Goal: Task Accomplishment & Management: Complete application form

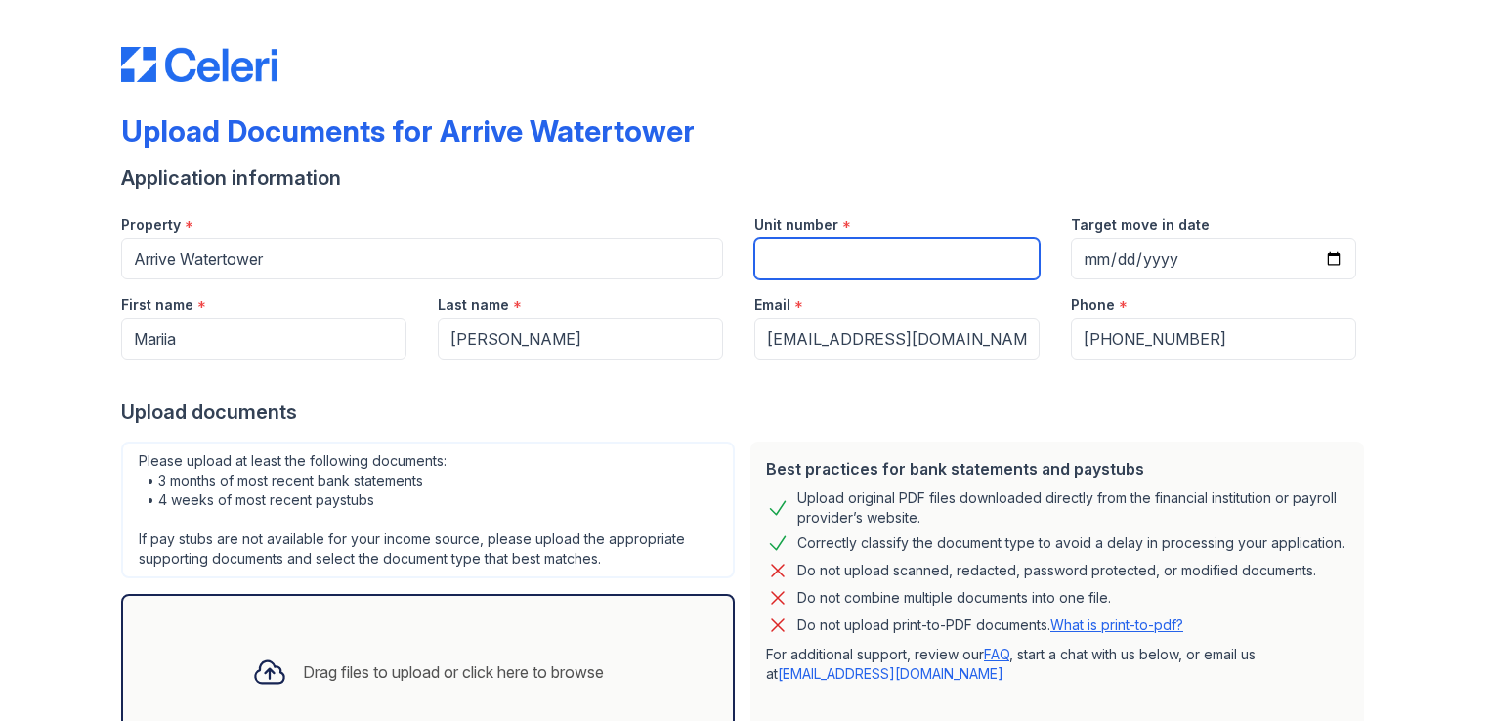
click at [854, 257] on input "Unit number" at bounding box center [896, 258] width 285 height 41
type input "2425"
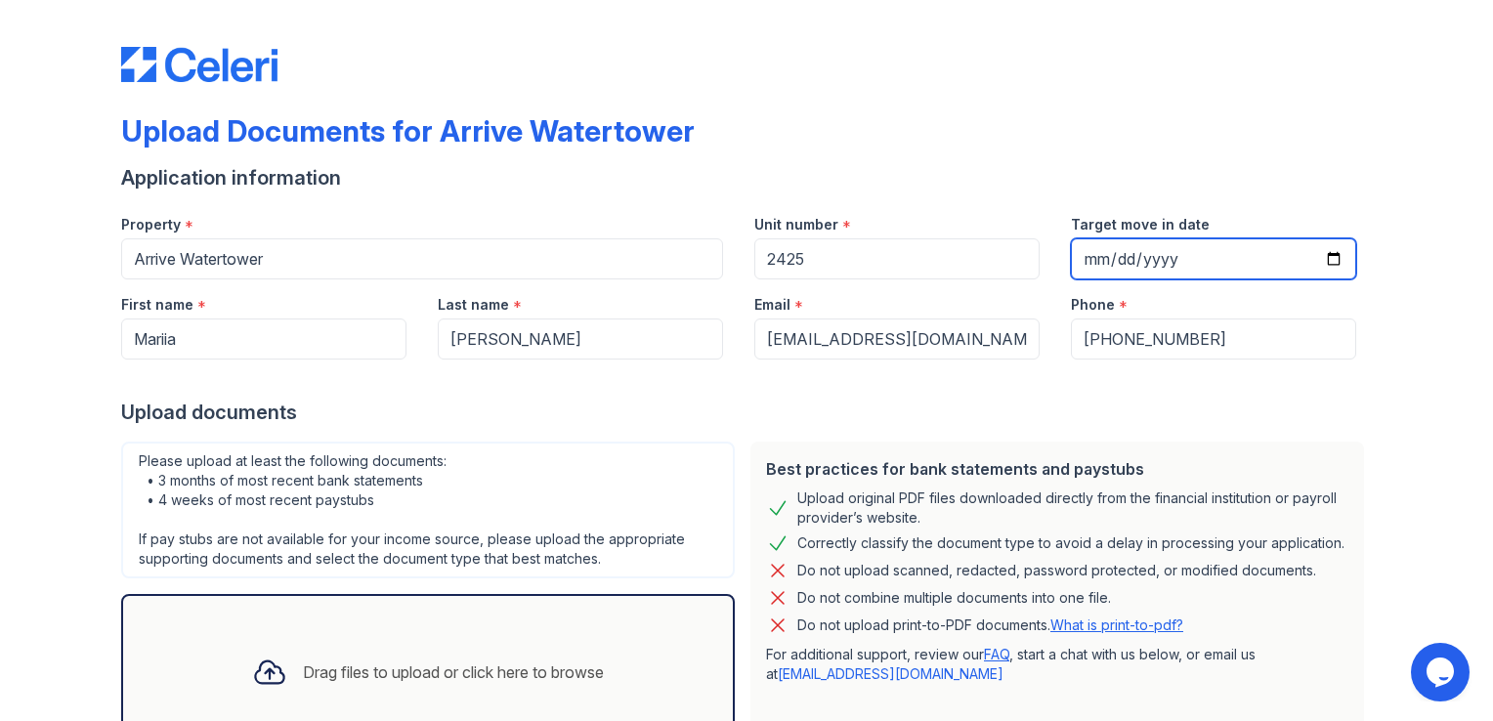
click at [1321, 260] on input "Target move in date" at bounding box center [1213, 258] width 285 height 41
type input "[DATE]"
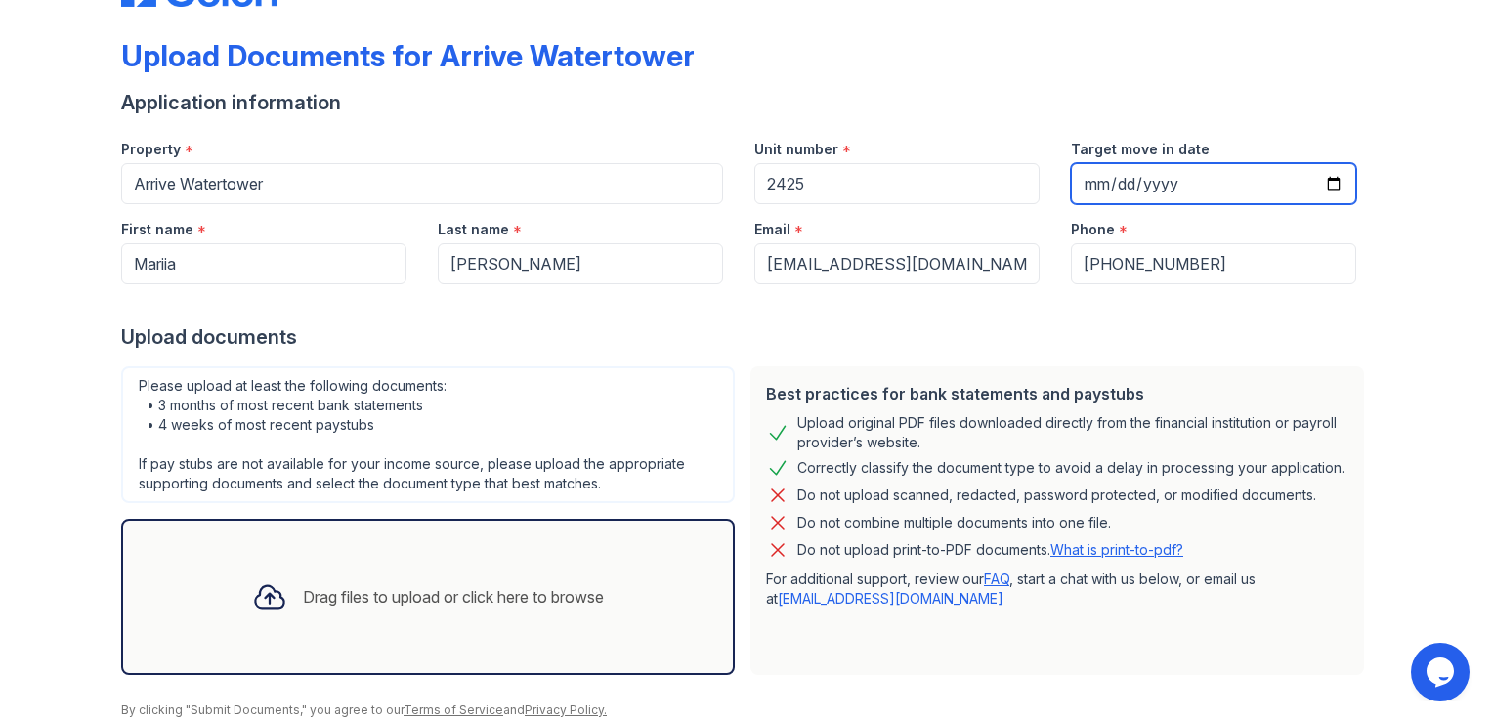
scroll to position [149, 0]
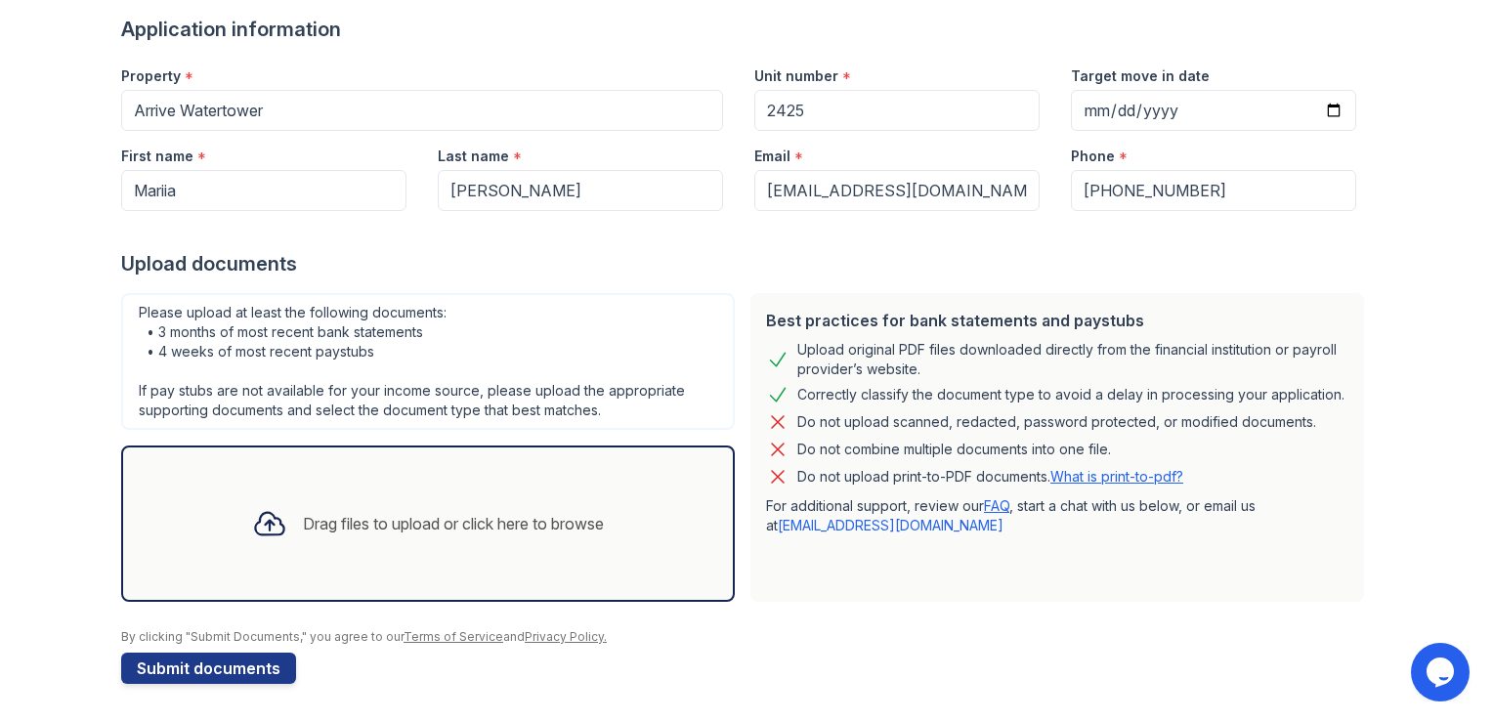
click at [548, 534] on div "Drag files to upload or click here to browse" at bounding box center [453, 523] width 301 height 23
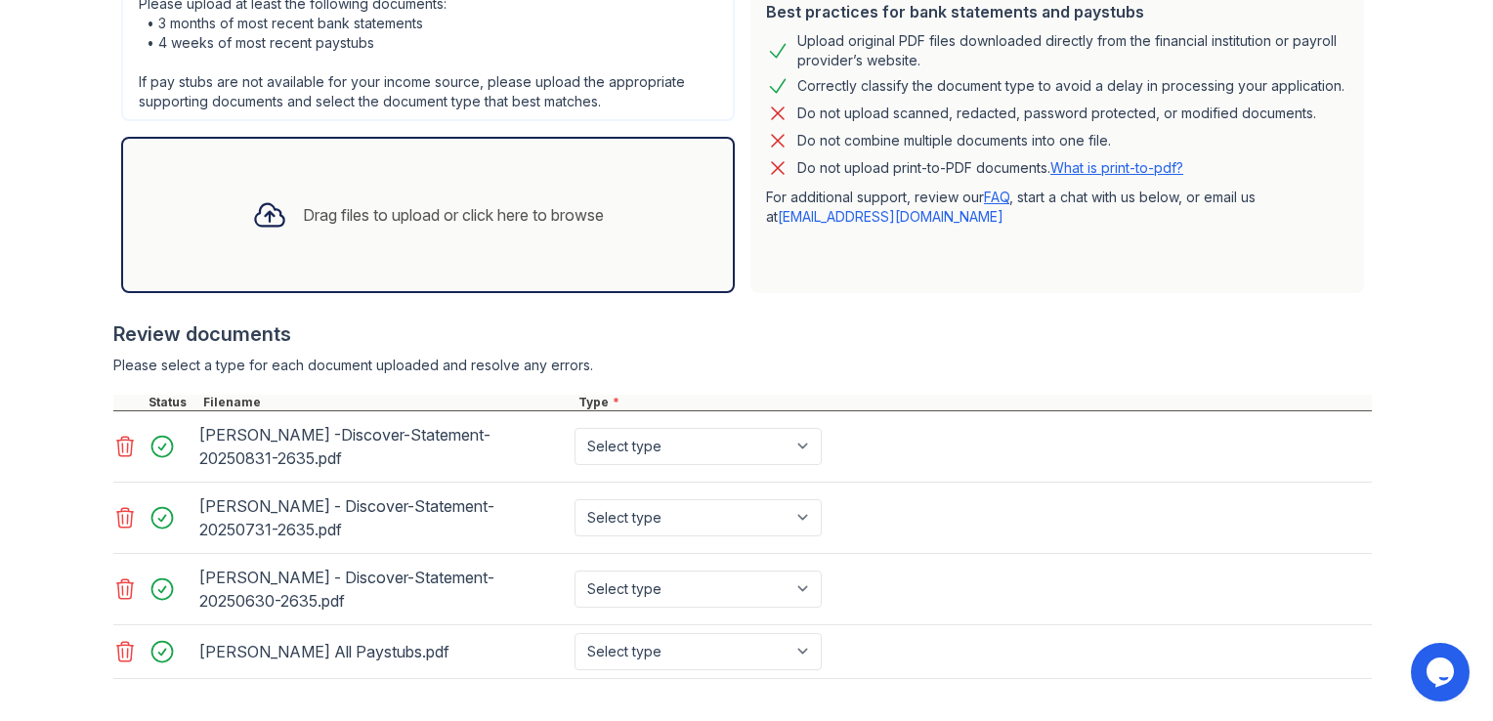
scroll to position [544, 0]
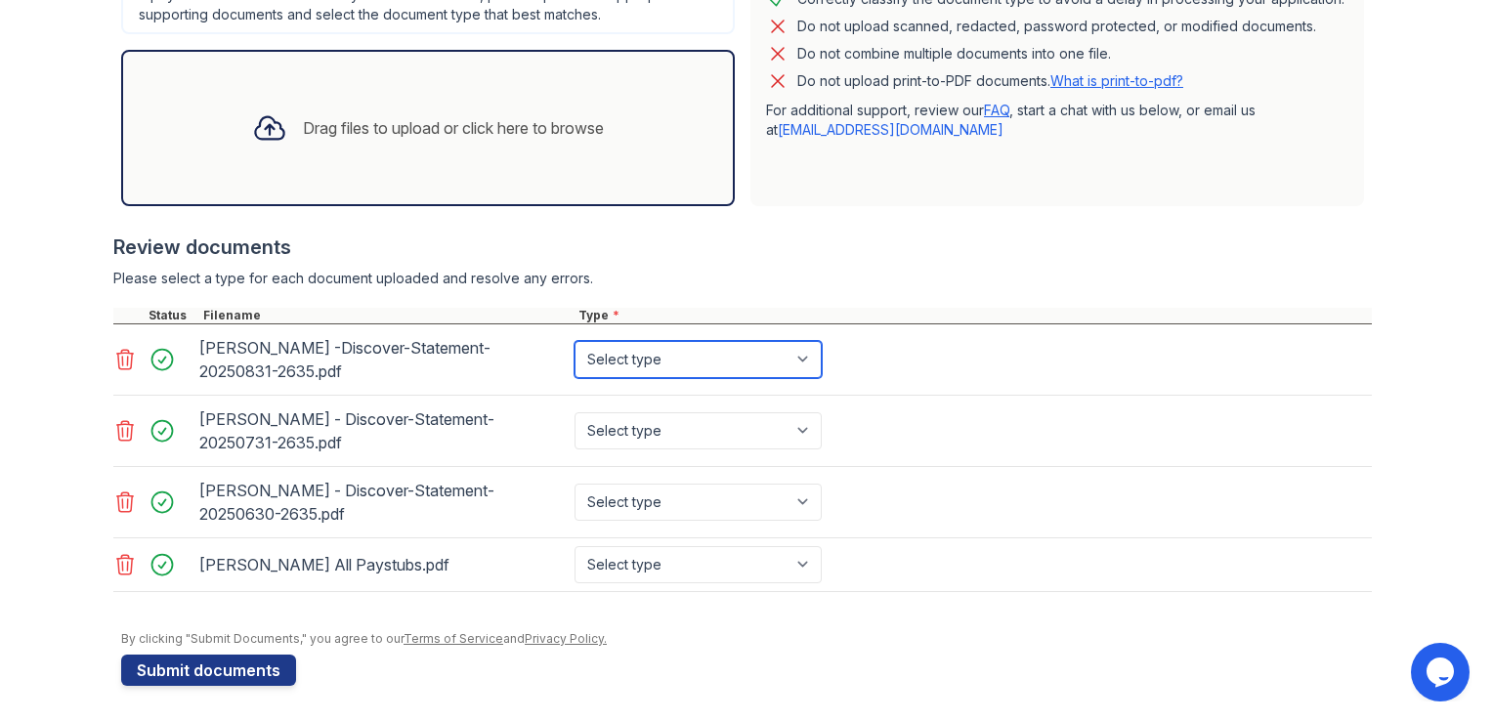
click at [663, 355] on select "Select type Paystub Bank Statement Offer Letter Tax Documents Benefit Award Let…" at bounding box center [698, 359] width 247 height 37
select select "bank_statement"
click at [575, 341] on select "Select type Paystub Bank Statement Offer Letter Tax Documents Benefit Award Let…" at bounding box center [698, 359] width 247 height 37
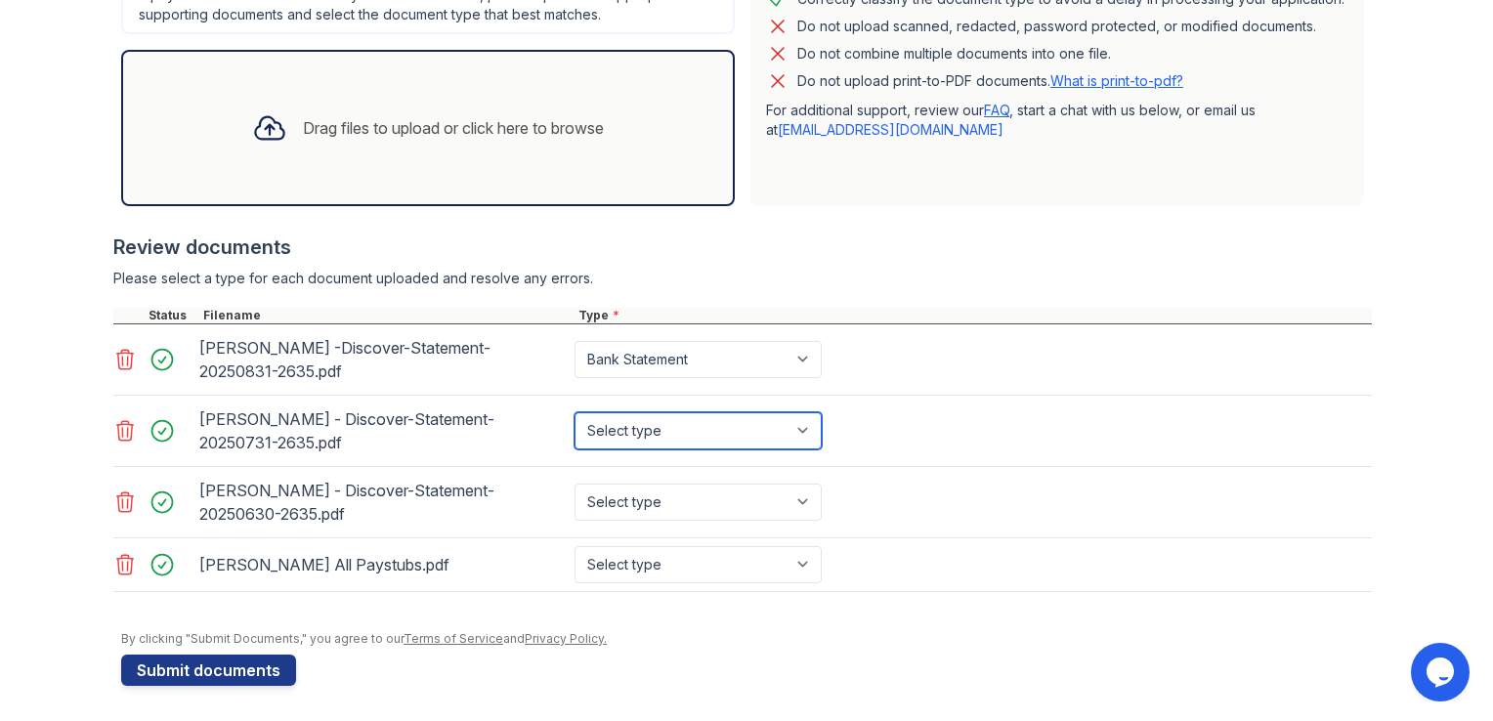
click at [657, 420] on select "Select type Paystub Bank Statement Offer Letter Tax Documents Benefit Award Let…" at bounding box center [698, 430] width 247 height 37
select select "bank_statement"
click at [575, 412] on select "Select type Paystub Bank Statement Offer Letter Tax Documents Benefit Award Let…" at bounding box center [698, 430] width 247 height 37
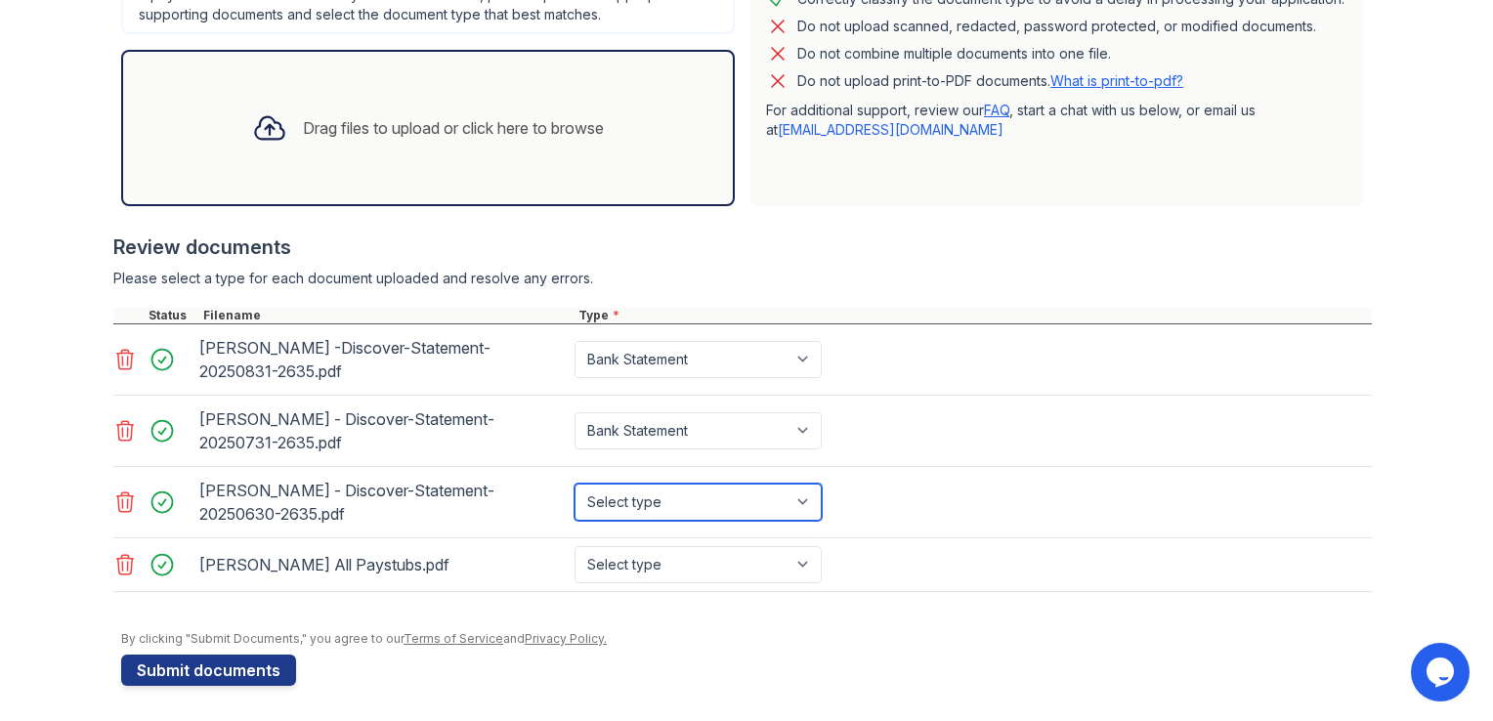
click at [662, 497] on select "Select type Paystub Bank Statement Offer Letter Tax Documents Benefit Award Let…" at bounding box center [698, 502] width 247 height 37
select select "bank_statement"
click at [575, 484] on select "Select type Paystub Bank Statement Offer Letter Tax Documents Benefit Award Let…" at bounding box center [698, 502] width 247 height 37
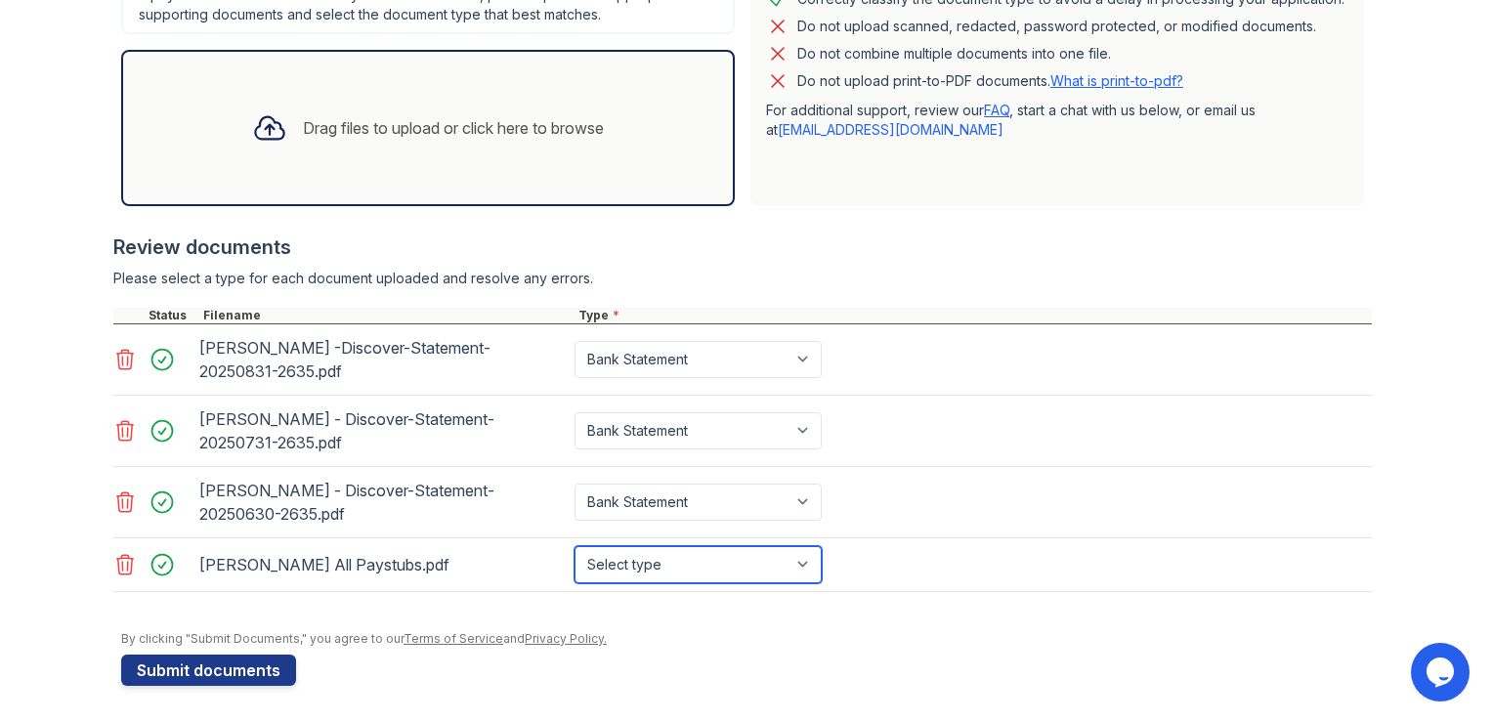
click at [665, 563] on select "Select type Paystub Bank Statement Offer Letter Tax Documents Benefit Award Let…" at bounding box center [698, 564] width 247 height 37
select select "paystub"
click at [575, 546] on select "Select type Paystub Bank Statement Offer Letter Tax Documents Benefit Award Let…" at bounding box center [698, 564] width 247 height 37
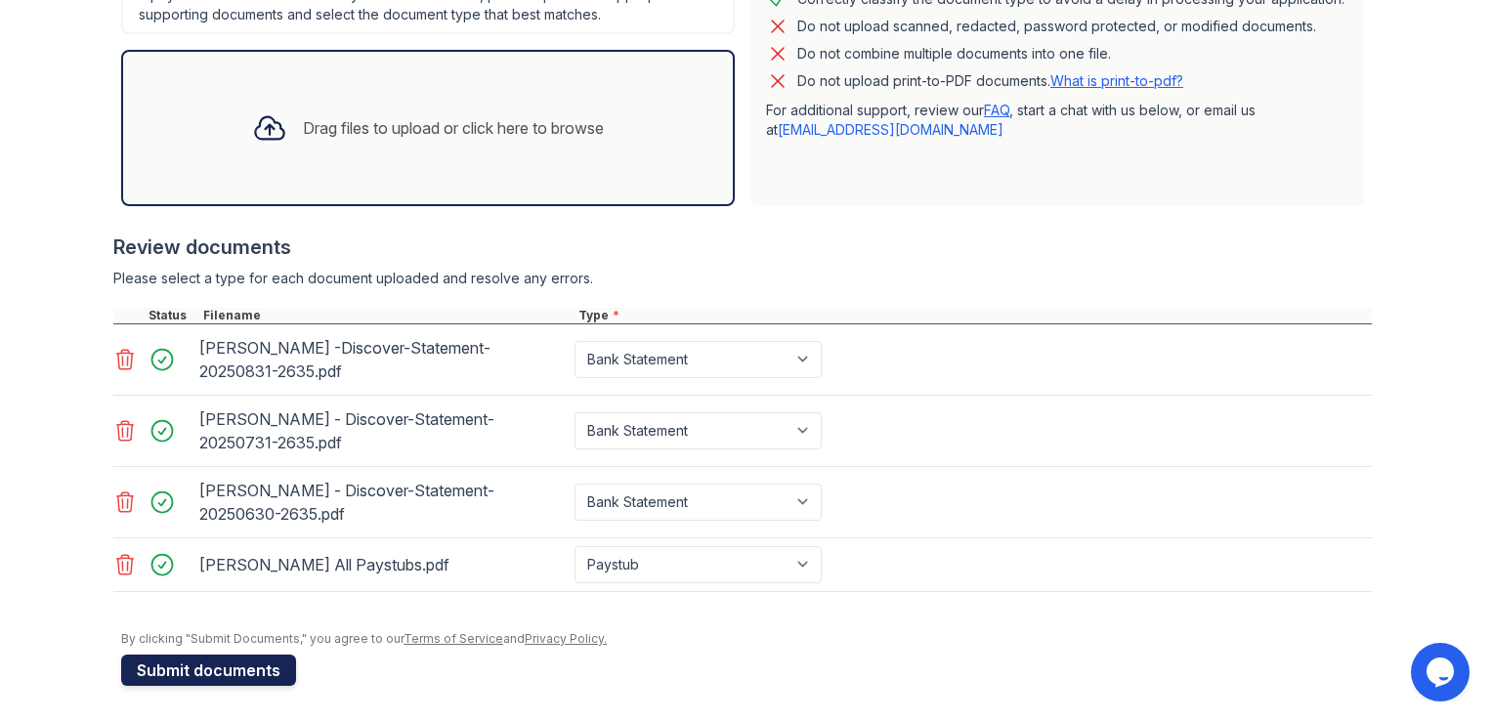
click at [250, 667] on button "Submit documents" at bounding box center [208, 670] width 175 height 31
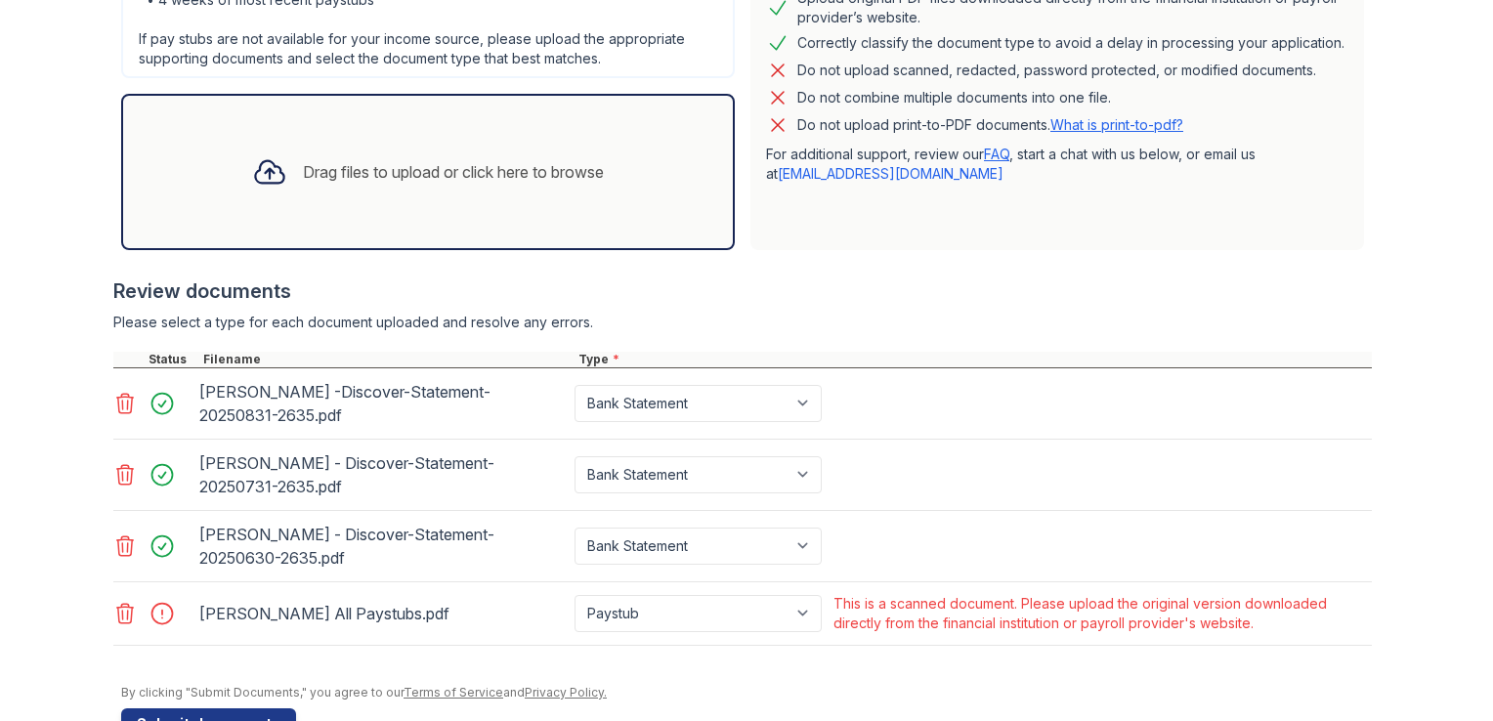
scroll to position [610, 0]
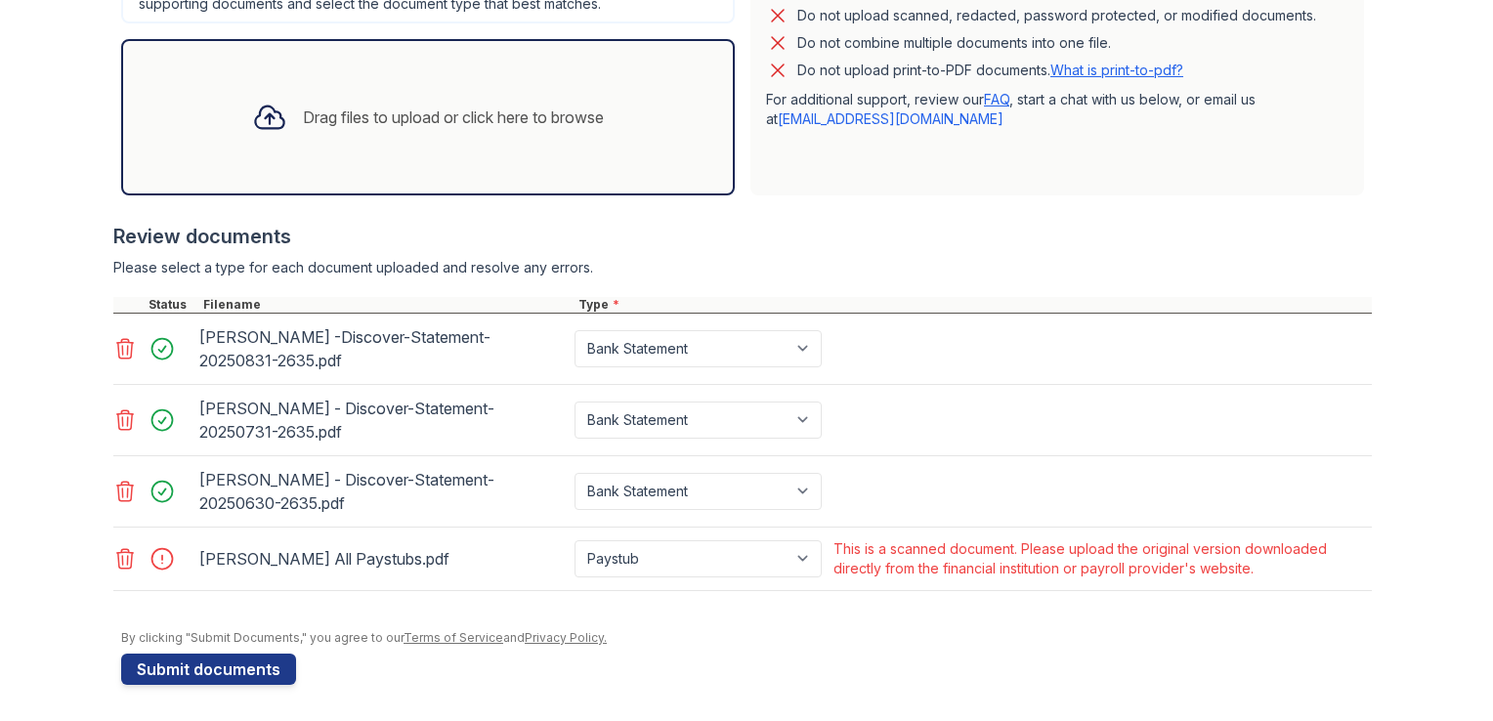
click at [117, 559] on icon at bounding box center [124, 558] width 23 height 23
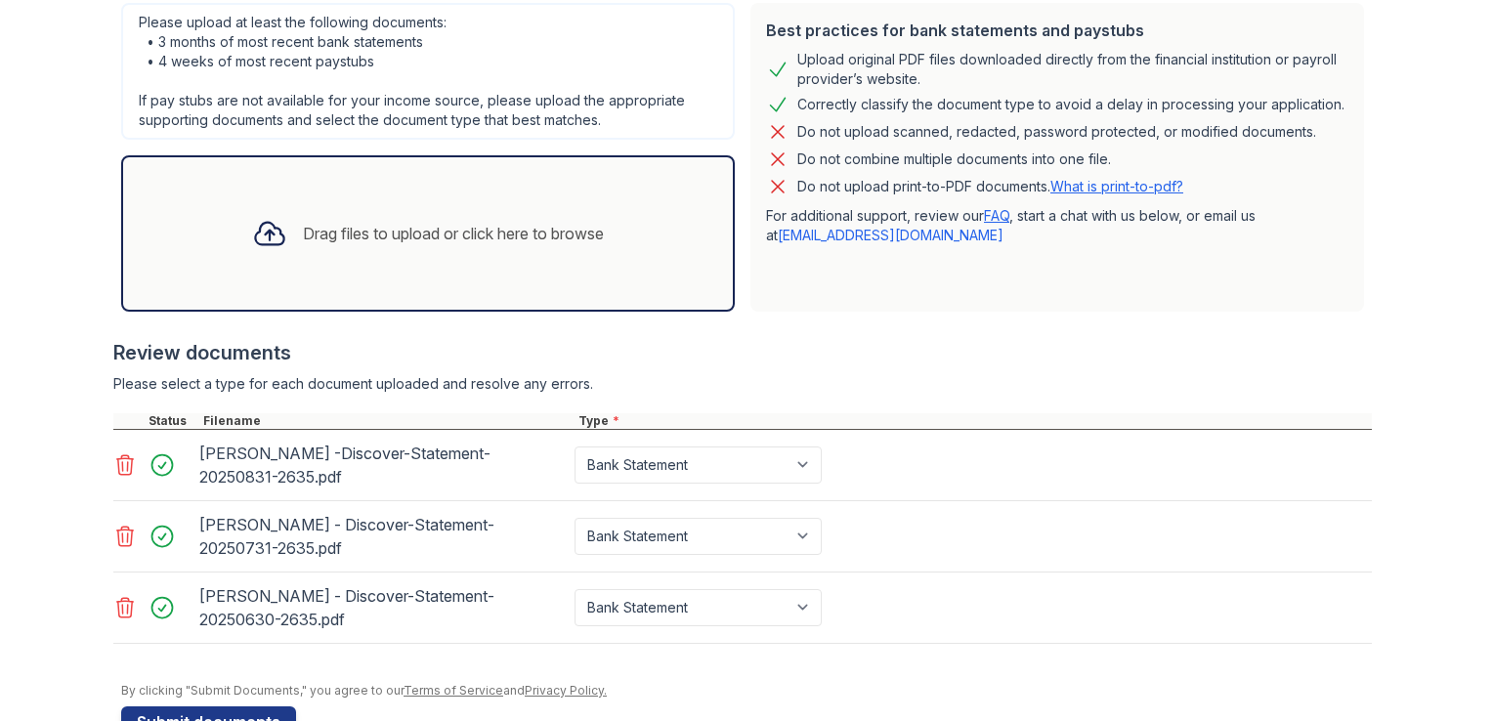
scroll to position [493, 0]
click at [420, 264] on div "Drag files to upload or click here to browse" at bounding box center [427, 234] width 383 height 66
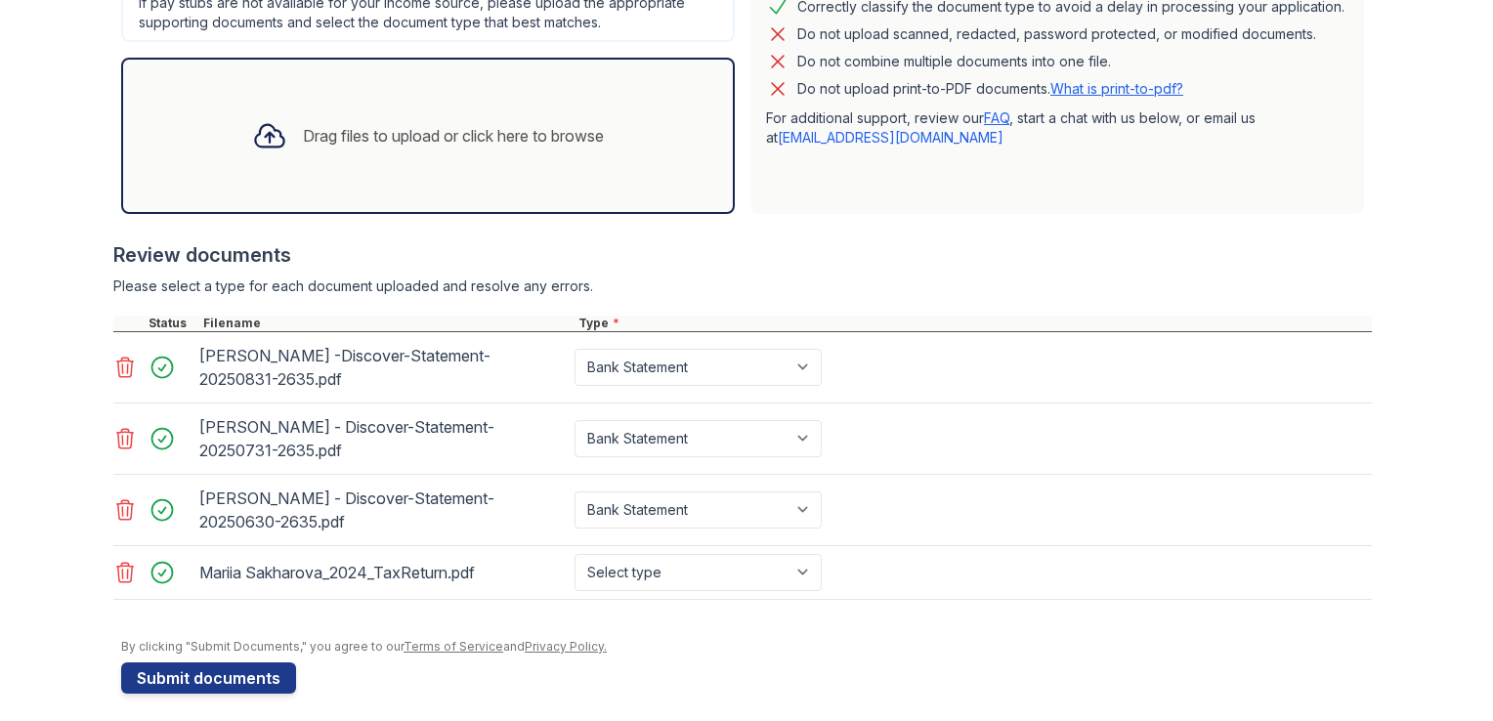
scroll to position [599, 0]
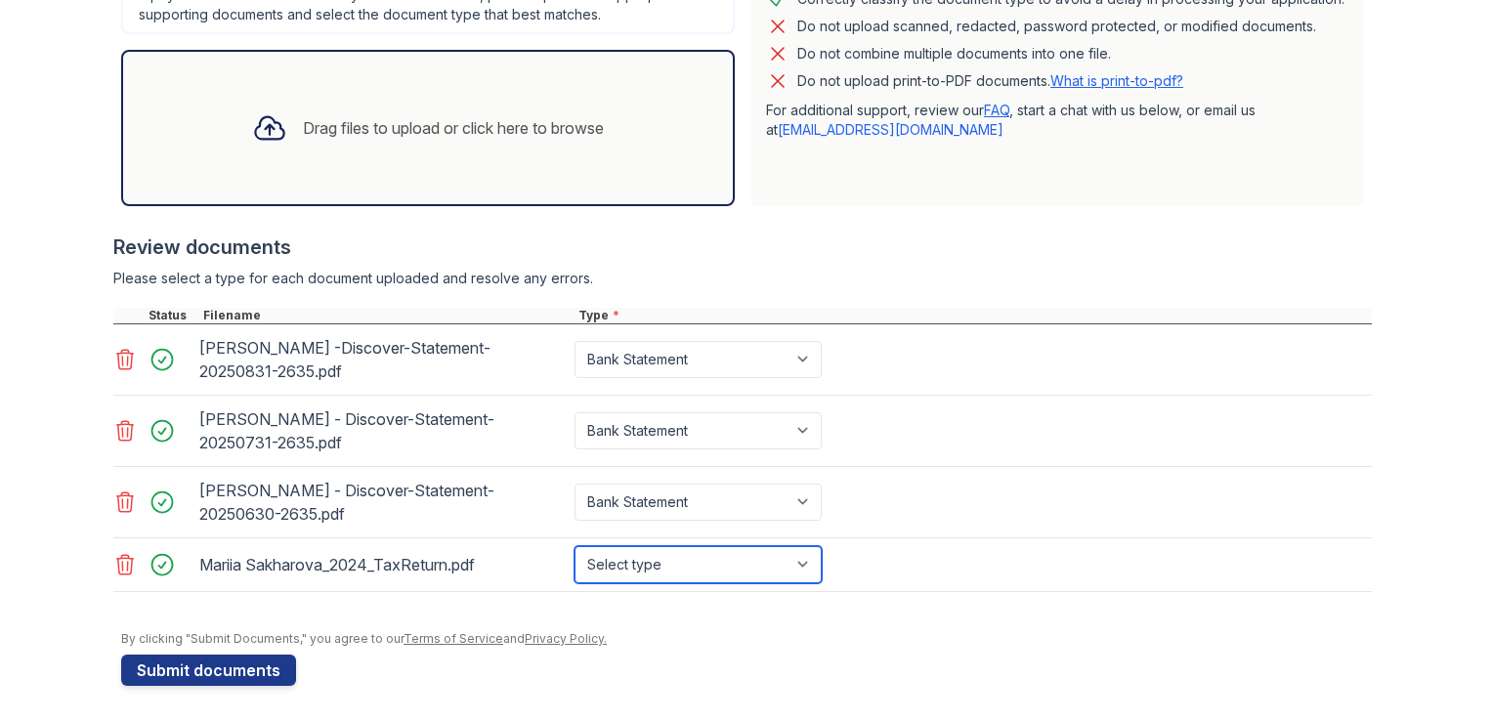
click at [704, 562] on select "Select type Paystub Bank Statement Offer Letter Tax Documents Benefit Award Let…" at bounding box center [698, 564] width 247 height 37
select select "tax_documents"
click at [575, 546] on select "Select type Paystub Bank Statement Offer Letter Tax Documents Benefit Award Let…" at bounding box center [698, 564] width 247 height 37
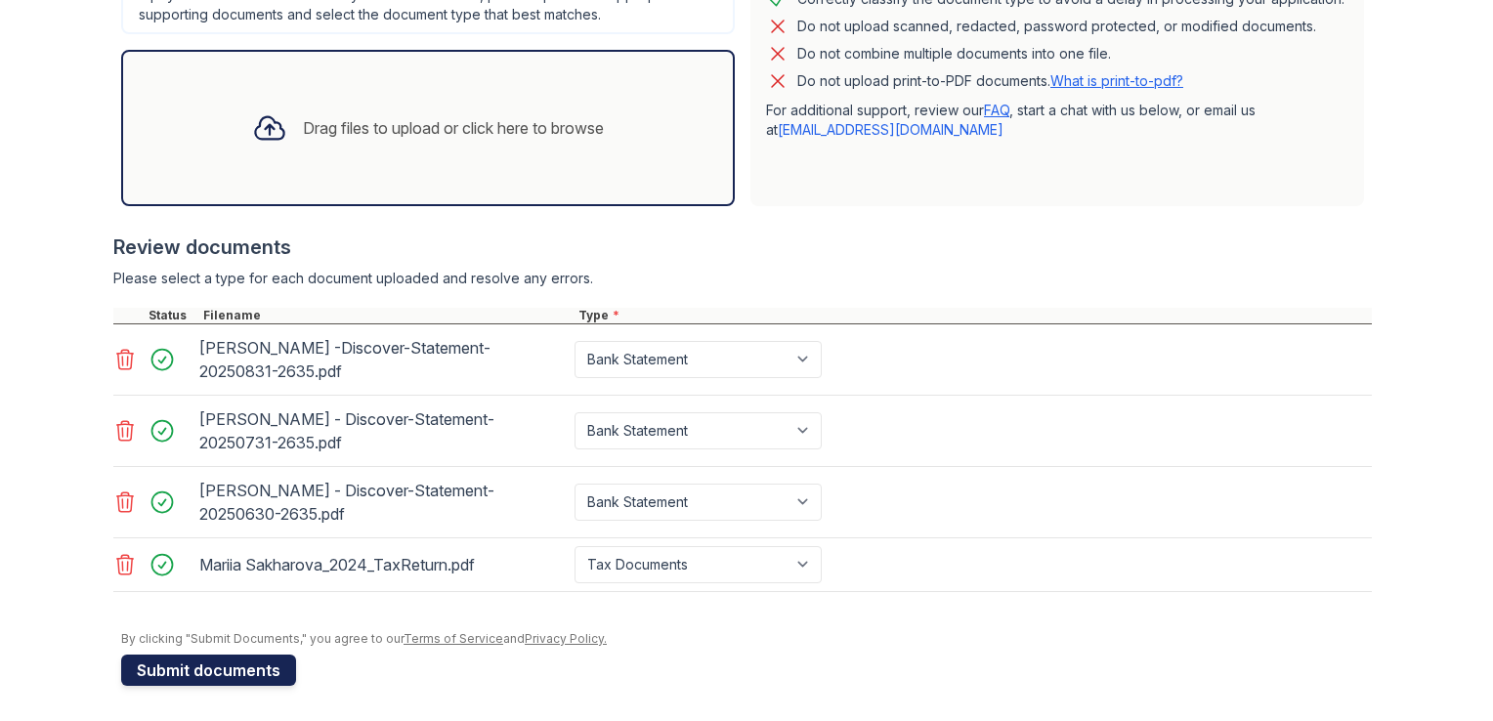
click at [238, 662] on button "Submit documents" at bounding box center [208, 670] width 175 height 31
